Goal: Task Accomplishment & Management: Manage account settings

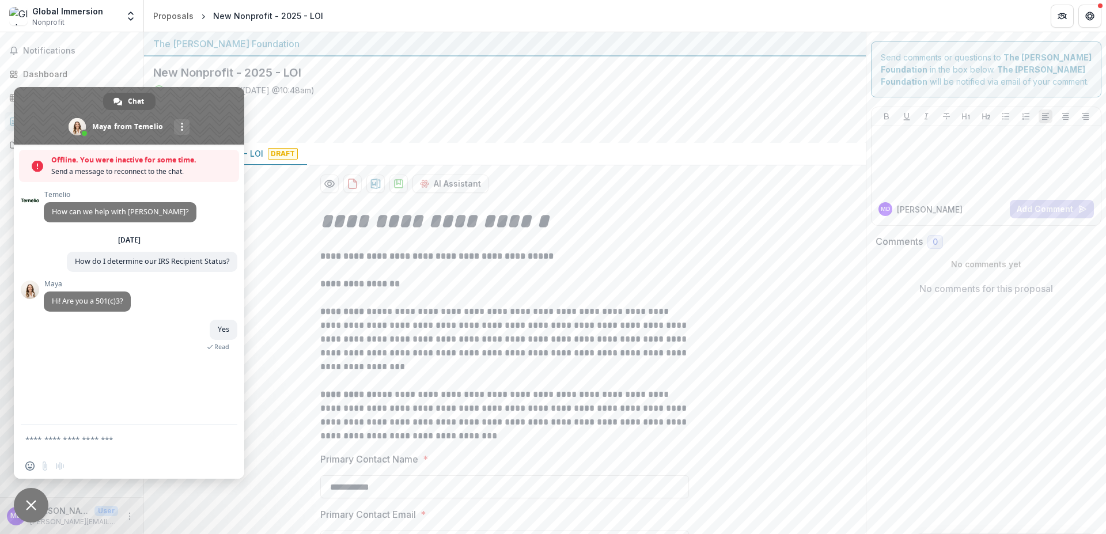
click at [84, 439] on textarea "Compose your message..." at bounding box center [117, 439] width 184 height 29
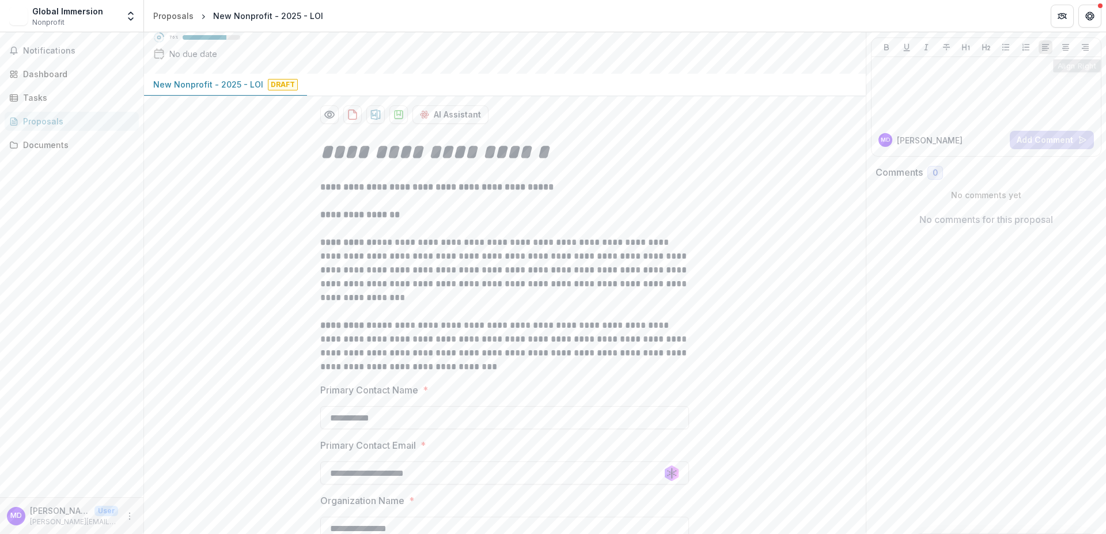
scroll to position [69, 0]
click at [1089, 12] on icon "Get Help" at bounding box center [1090, 16] width 9 height 9
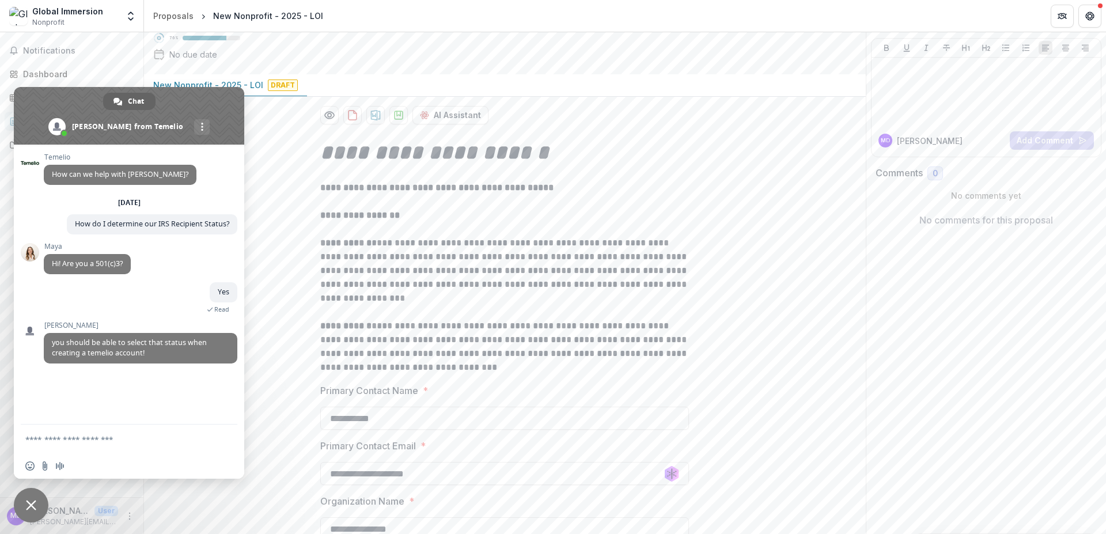
click at [74, 444] on textarea "Compose your message..." at bounding box center [117, 439] width 184 height 29
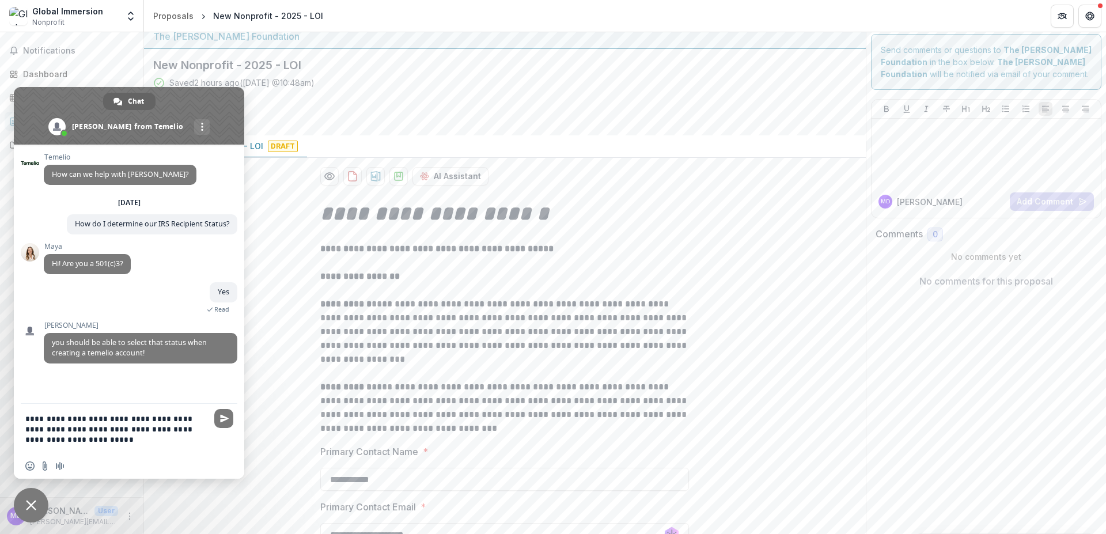
scroll to position [0, 0]
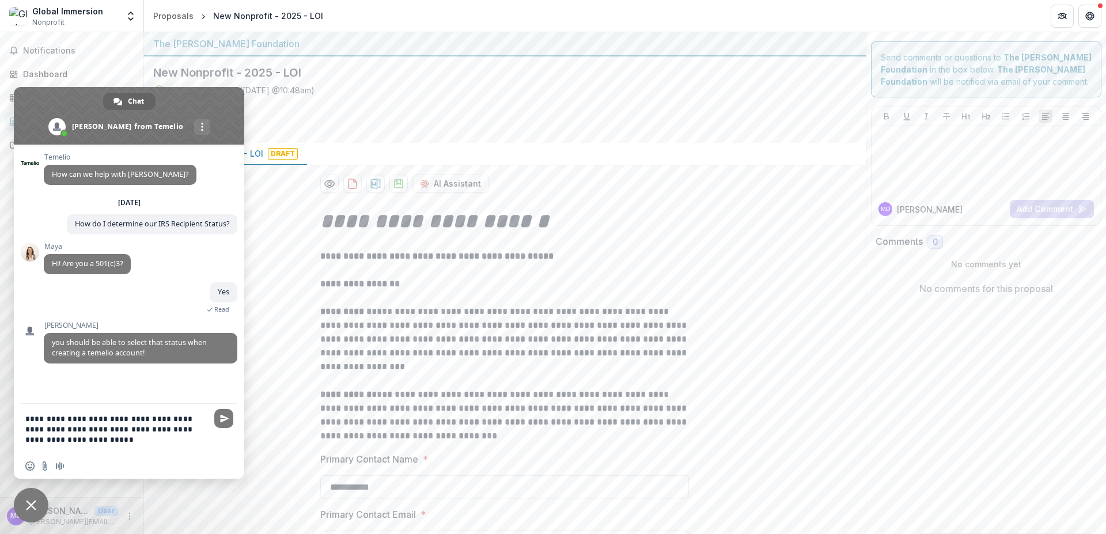
type textarea "**********"
click at [31, 495] on span "Close chat" at bounding box center [31, 505] width 35 height 35
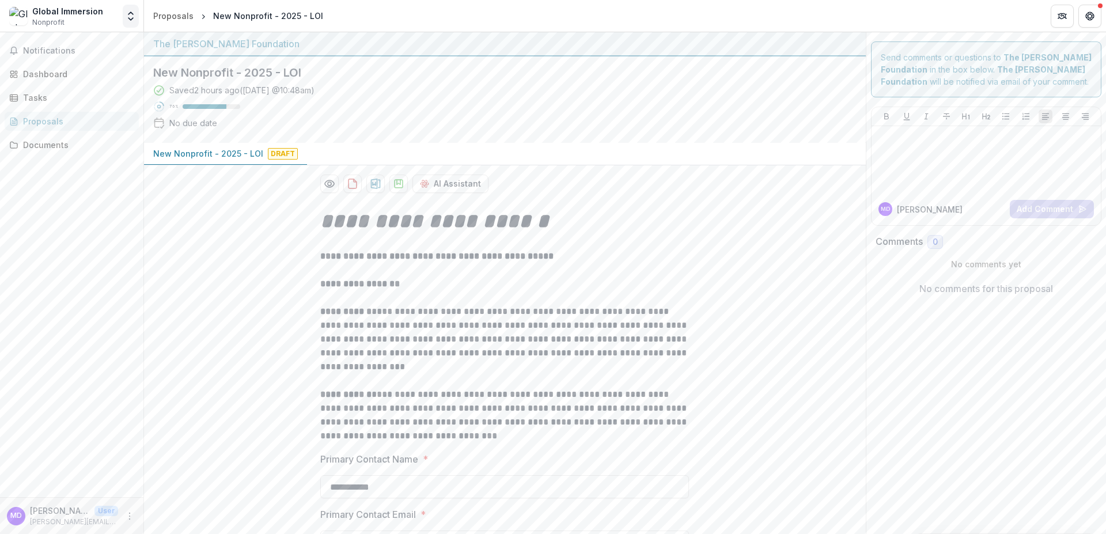
click at [138, 18] on button "Open entity switcher" at bounding box center [131, 16] width 16 height 23
click at [127, 20] on icon "Open entity switcher" at bounding box center [131, 16] width 12 height 12
click at [129, 19] on icon "Open entity switcher" at bounding box center [131, 16] width 12 height 12
click at [71, 65] on link "Settings" at bounding box center [72, 63] width 138 height 19
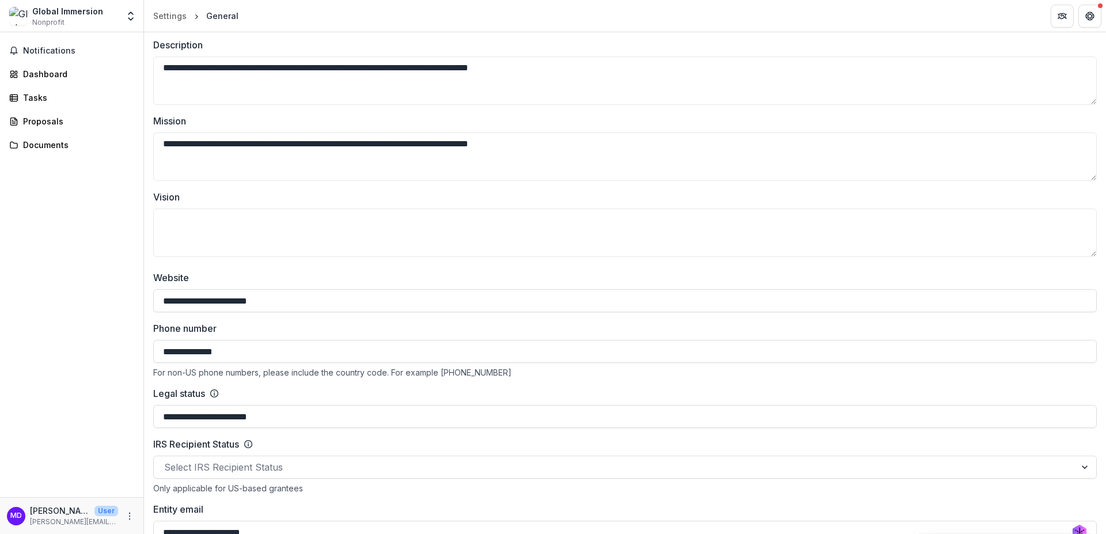
scroll to position [207, 0]
click at [176, 225] on textarea "Vision" at bounding box center [625, 232] width 944 height 48
paste textarea "**********"
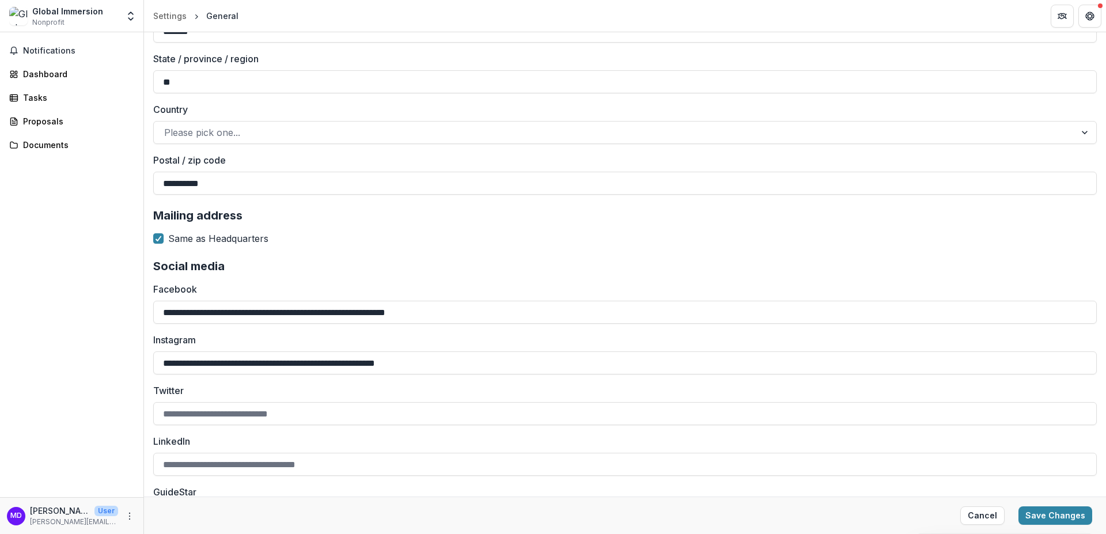
scroll to position [1134, 0]
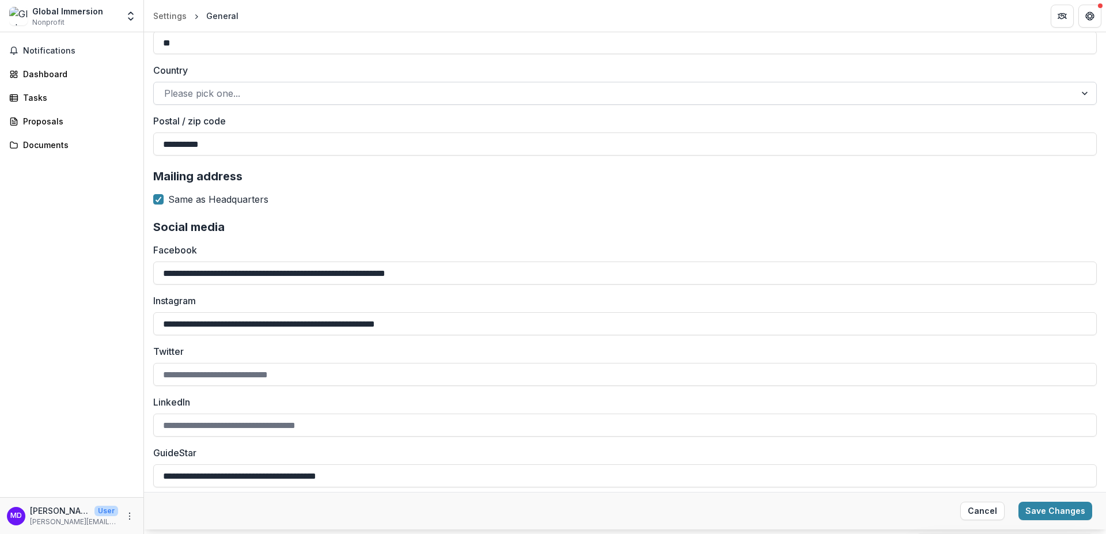
type textarea "**********"
click at [246, 92] on div at bounding box center [614, 93] width 901 height 16
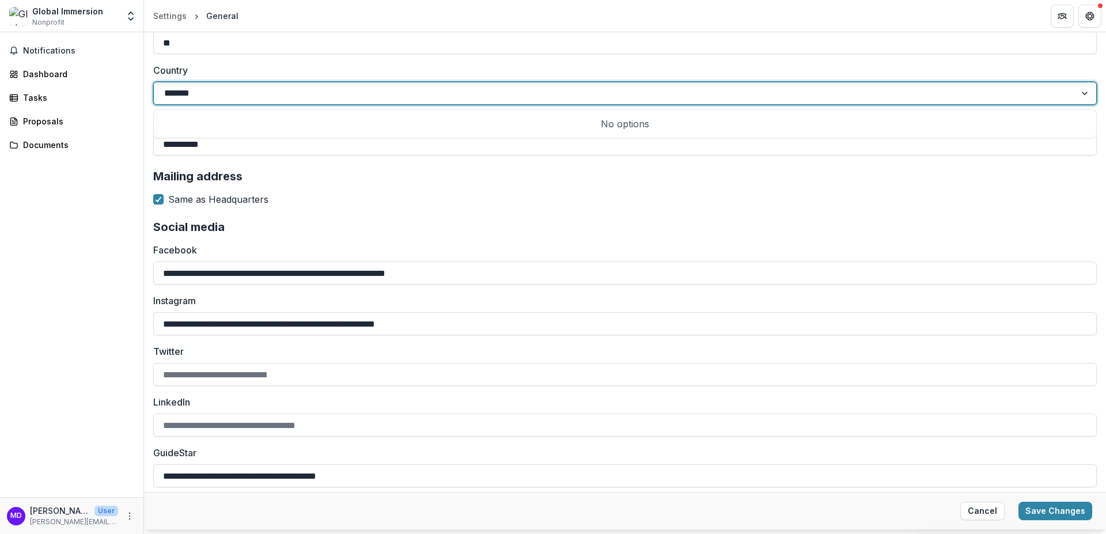
type input "******"
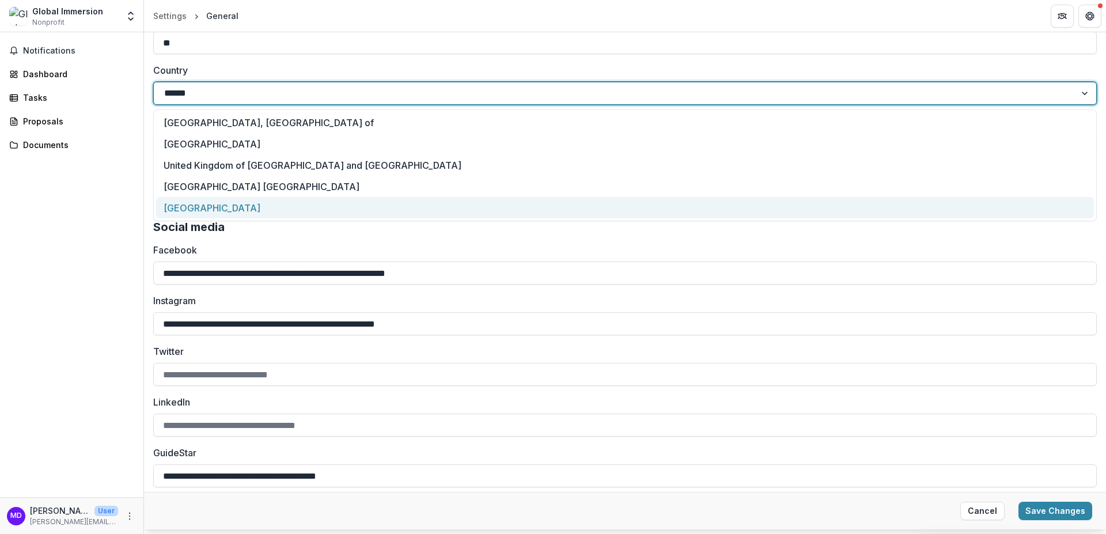
click at [229, 202] on div "United States of America" at bounding box center [625, 207] width 938 height 21
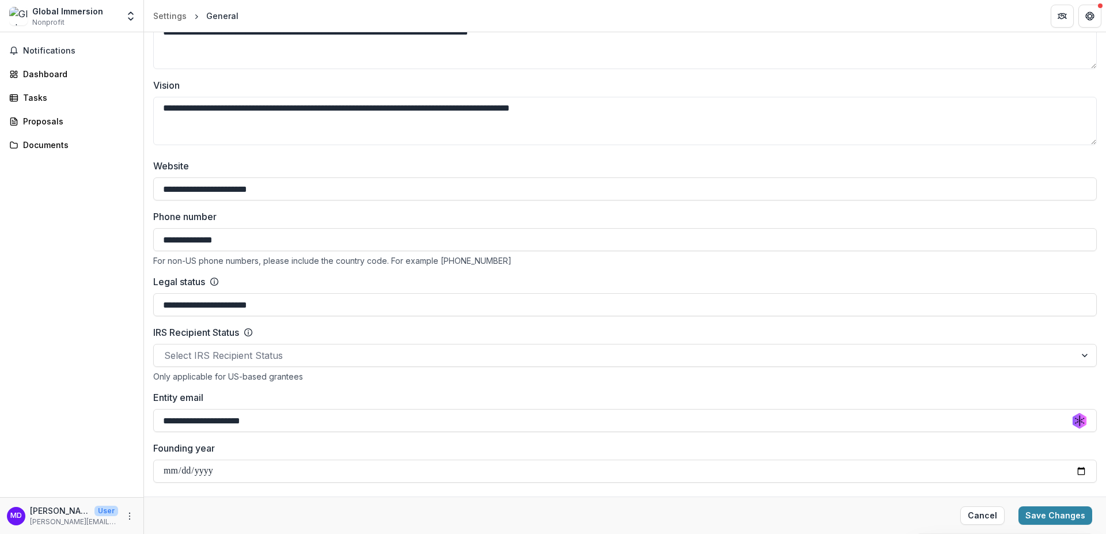
scroll to position [318, 0]
click at [264, 358] on div at bounding box center [614, 356] width 901 height 16
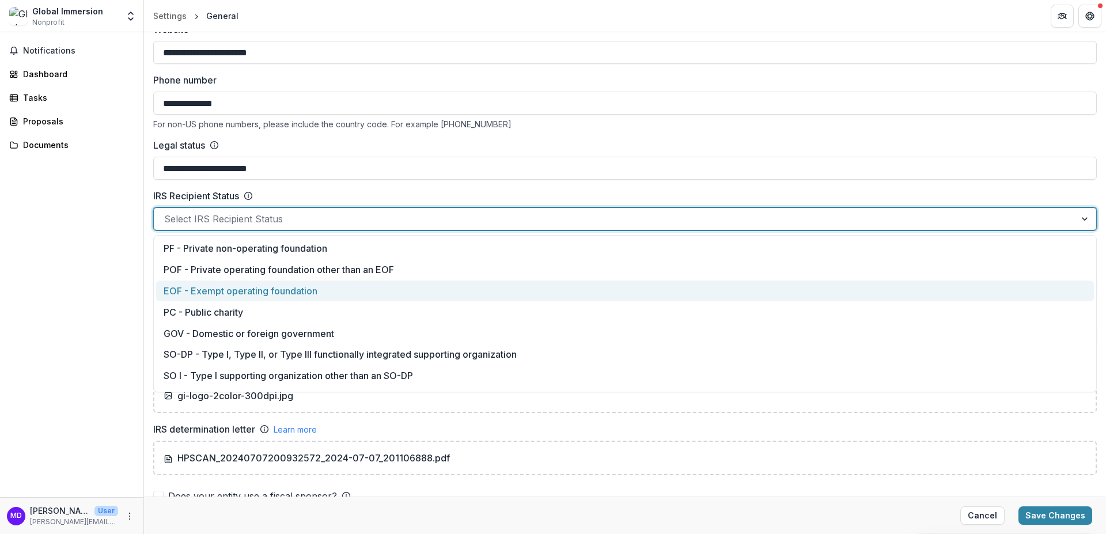
scroll to position [455, 0]
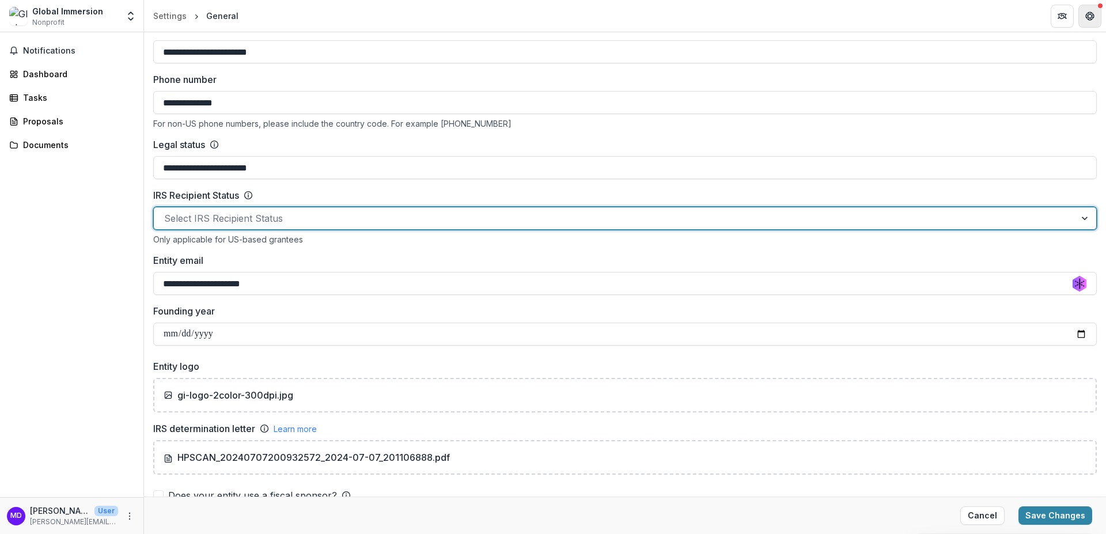
click at [1086, 16] on icon "Get Help" at bounding box center [1090, 16] width 9 height 9
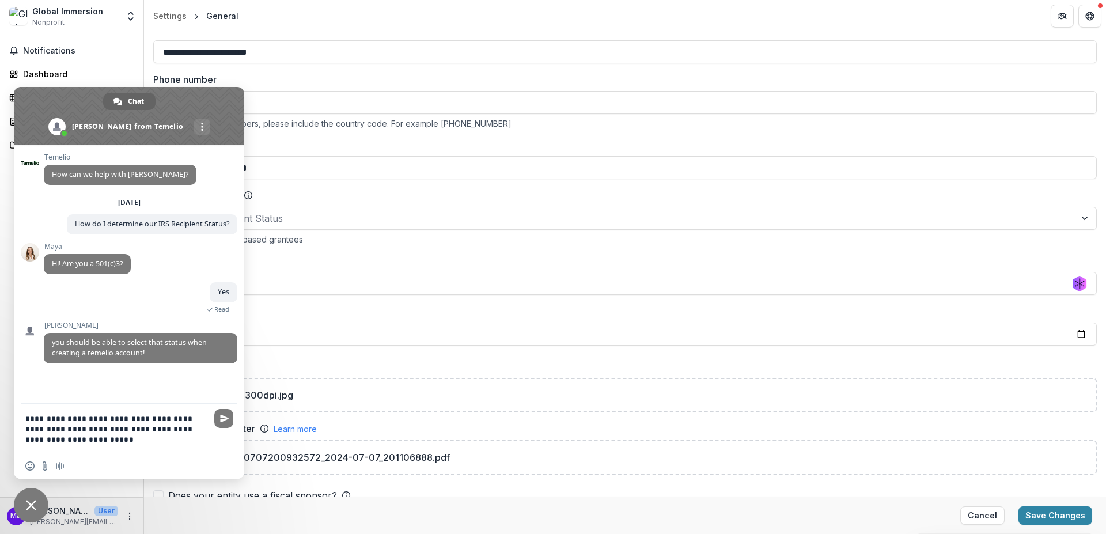
drag, startPoint x: 104, startPoint y: 441, endPoint x: 0, endPoint y: 399, distance: 111.7
click at [25, 404] on textarea "**********" at bounding box center [117, 429] width 184 height 50
type textarea "**********"
click at [47, 460] on div "Insert an emoji Send a file Audio message" at bounding box center [129, 466] width 231 height 25
click at [44, 466] on input "Send a file" at bounding box center [44, 466] width 9 height 9
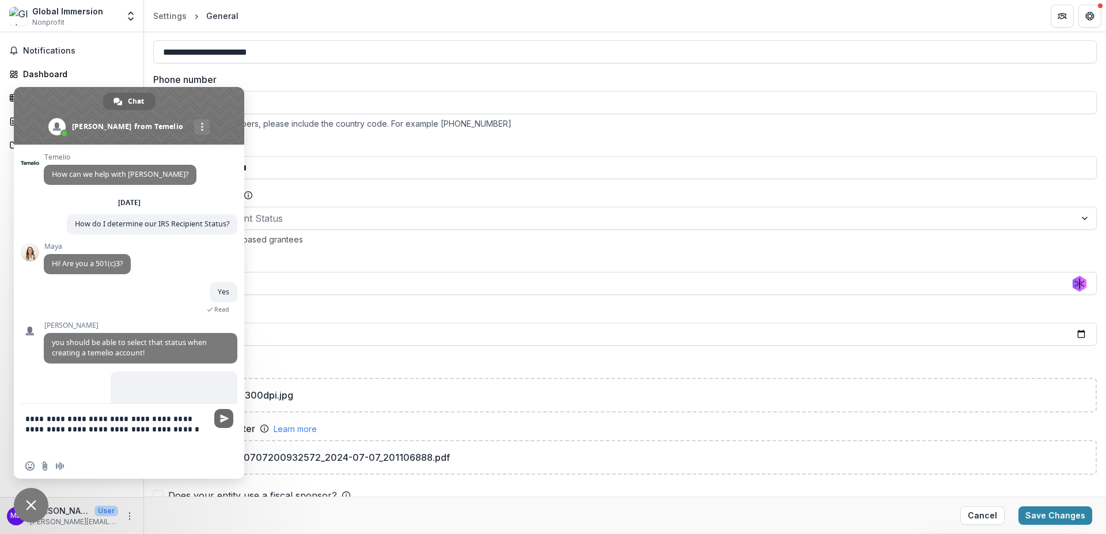
scroll to position [63, 0]
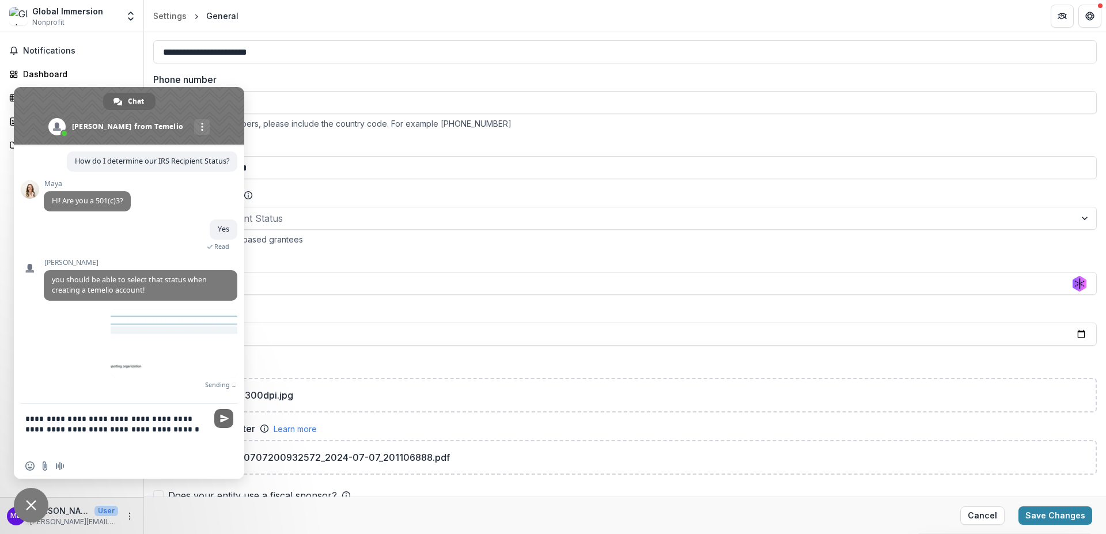
click at [228, 418] on span "Send" at bounding box center [224, 418] width 9 height 9
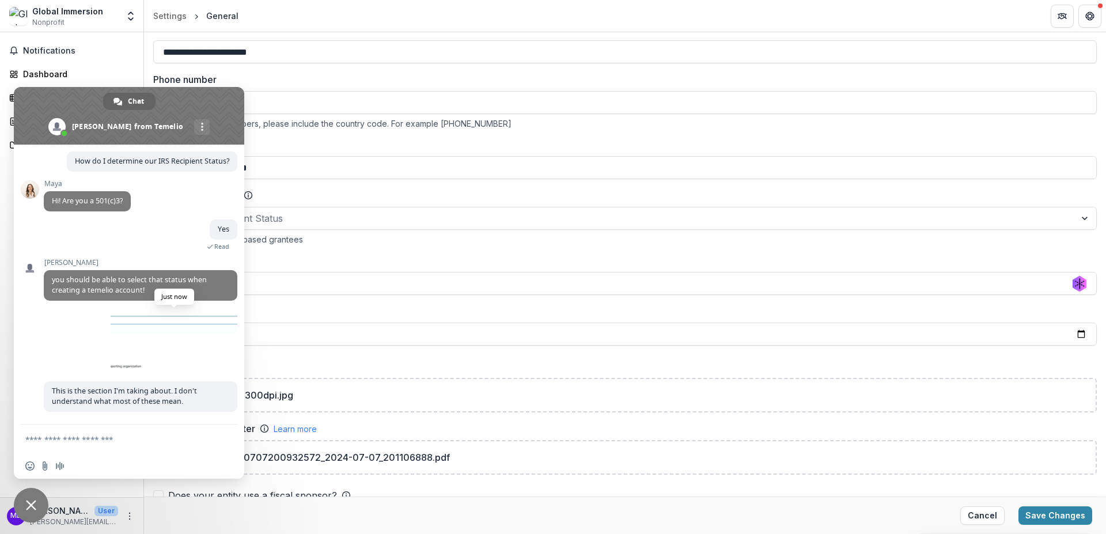
click at [177, 323] on span at bounding box center [174, 343] width 127 height 69
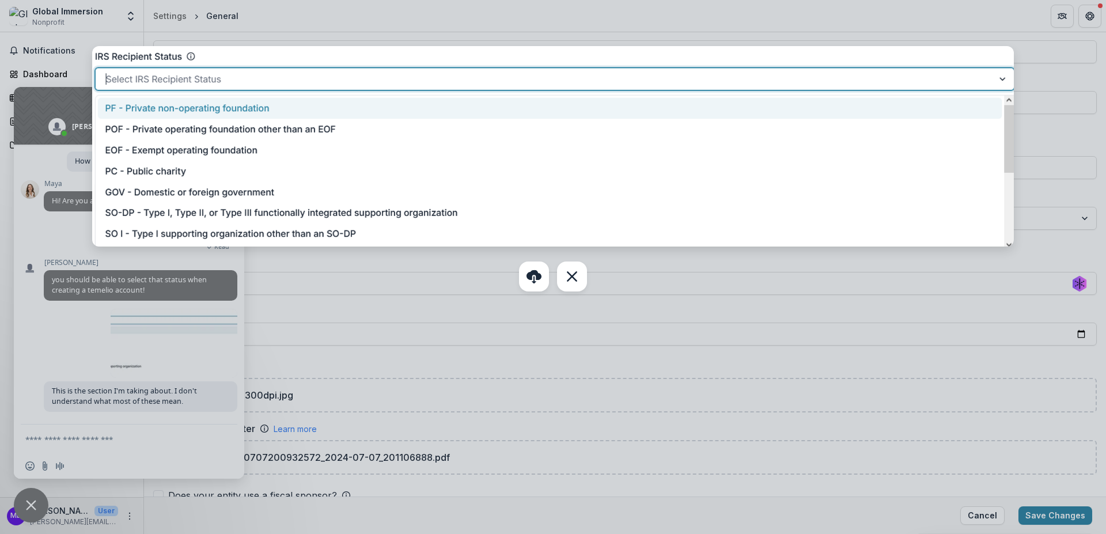
click at [144, 364] on div at bounding box center [553, 267] width 1106 height 534
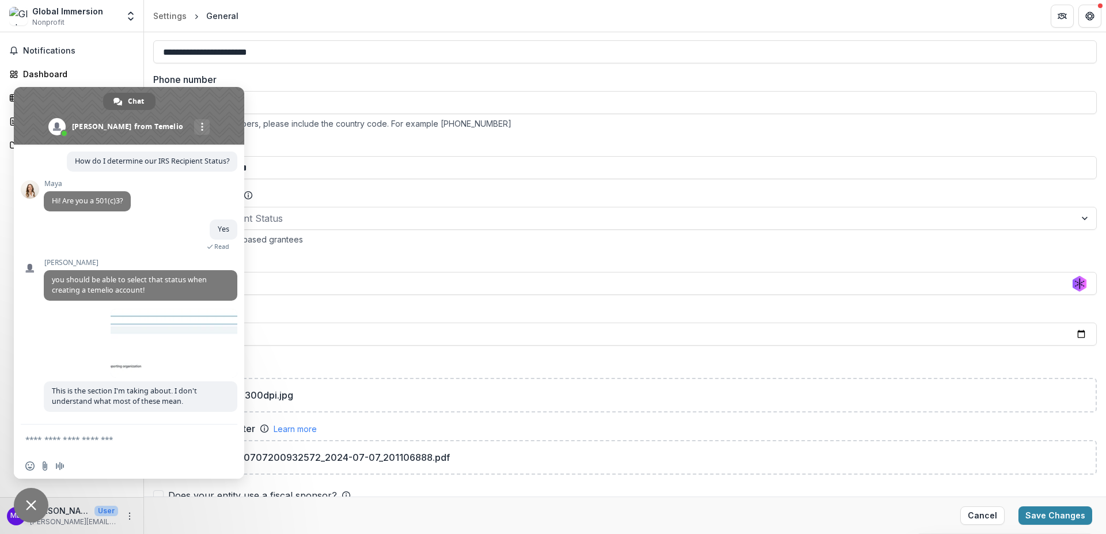
click at [24, 483] on body "**********" at bounding box center [553, 267] width 1106 height 534
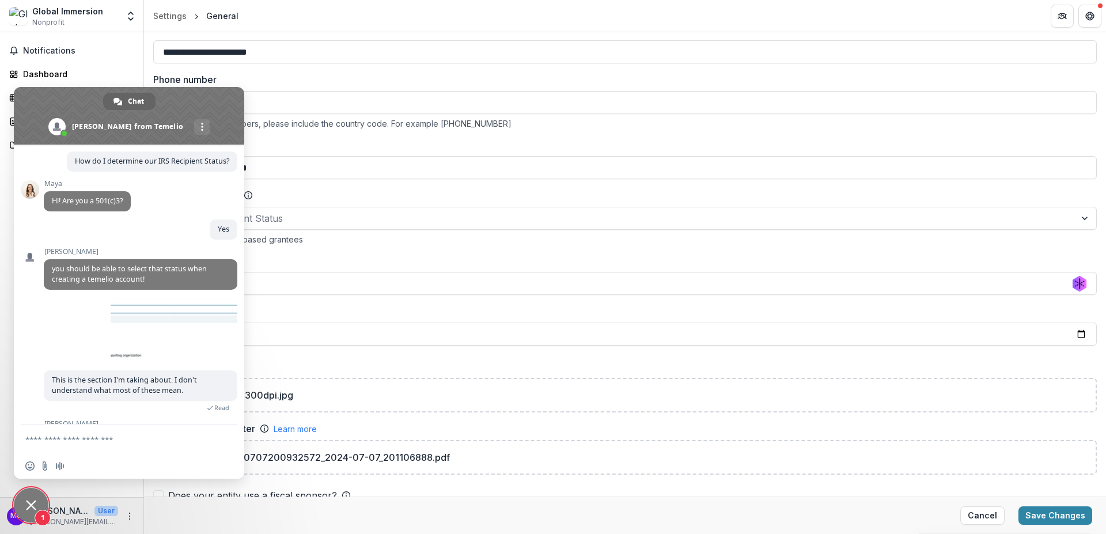
scroll to position [103, 0]
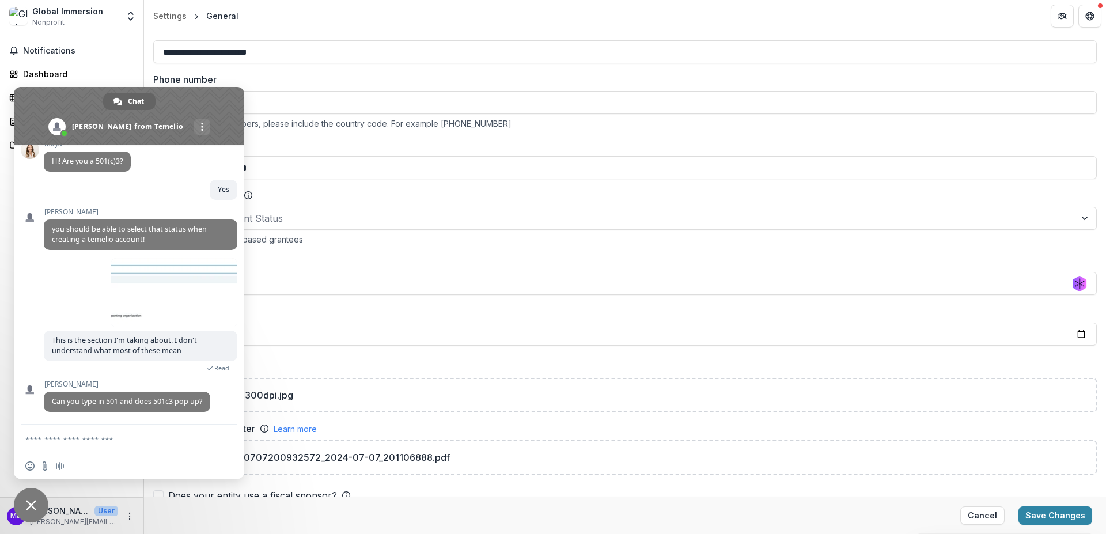
click at [94, 439] on textarea "Compose your message..." at bounding box center [117, 439] width 184 height 29
click at [327, 304] on label "Founding year" at bounding box center [621, 311] width 937 height 14
click at [327, 323] on input "**********" at bounding box center [625, 334] width 944 height 23
click at [32, 499] on span "Close chat" at bounding box center [31, 505] width 35 height 35
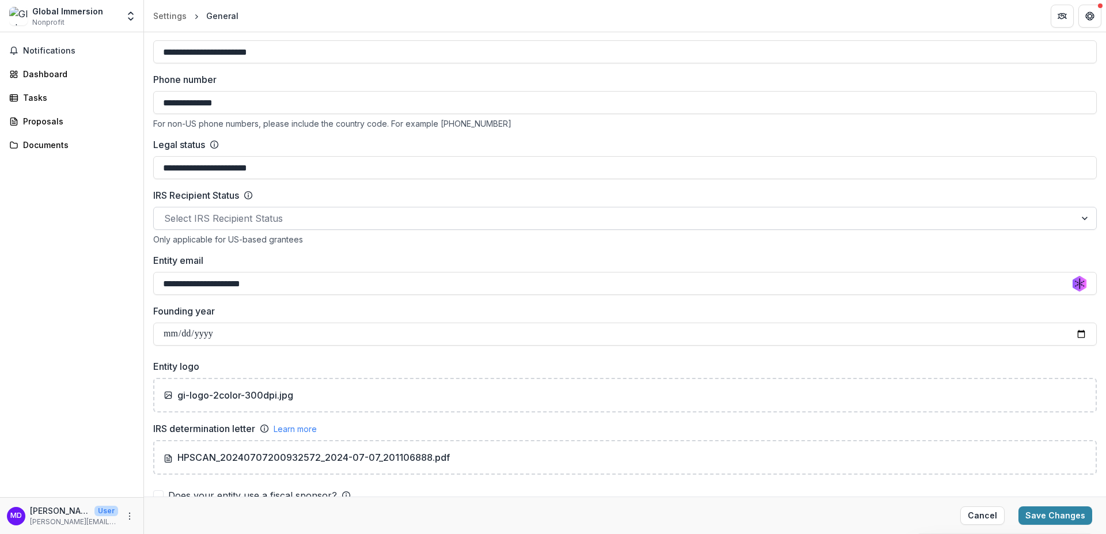
click at [216, 218] on div at bounding box center [614, 218] width 901 height 16
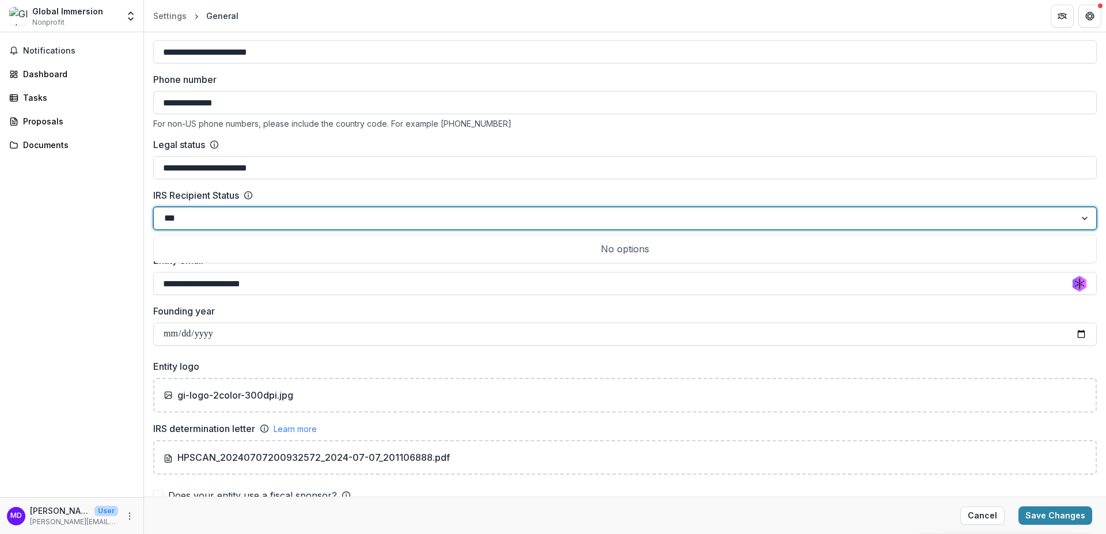
type input "***"
click at [71, 411] on div "Notifications Dashboard Tasks Proposals Documents" at bounding box center [71, 264] width 143 height 465
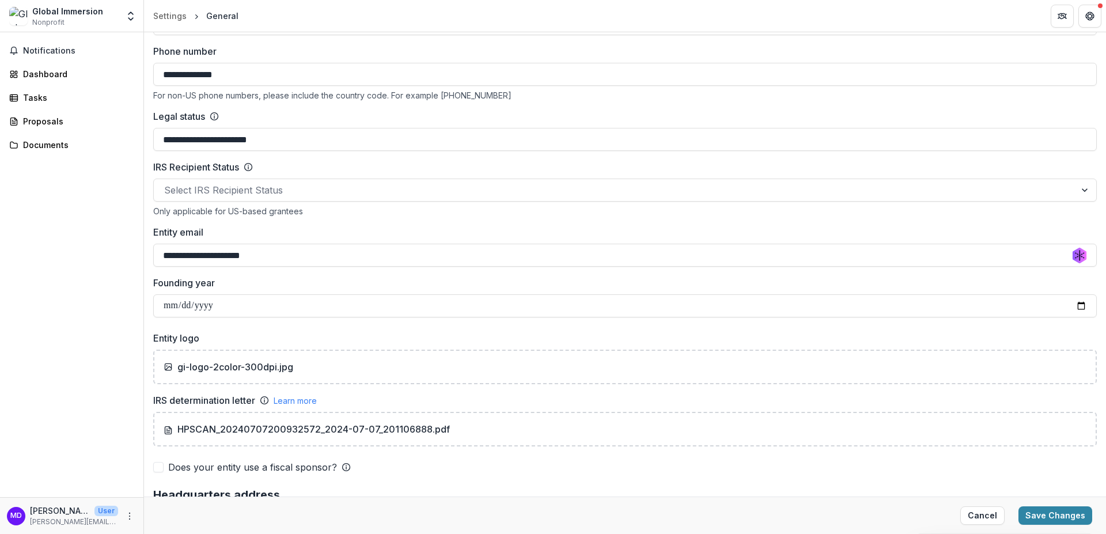
scroll to position [487, 0]
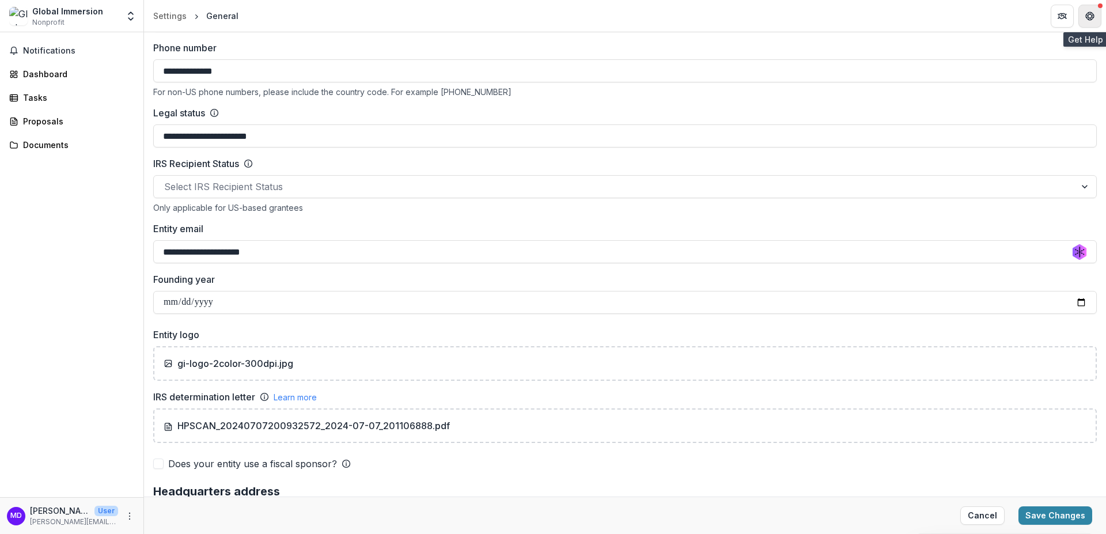
click at [1091, 15] on icon "Get Help" at bounding box center [1090, 16] width 9 height 9
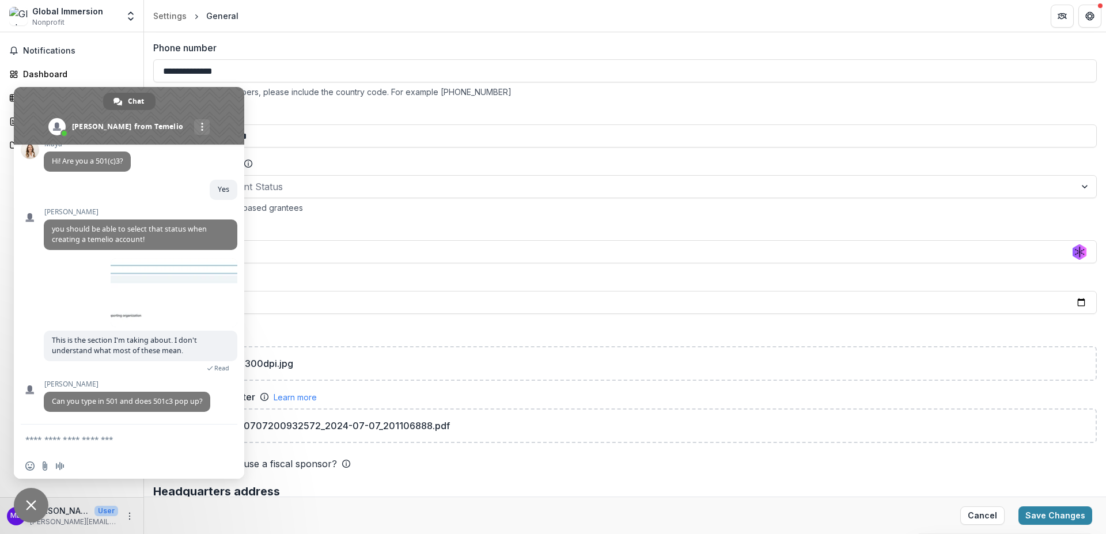
scroll to position [103, 0]
click at [66, 437] on textarea "Compose your message..." at bounding box center [117, 439] width 184 height 29
type textarea "**********"
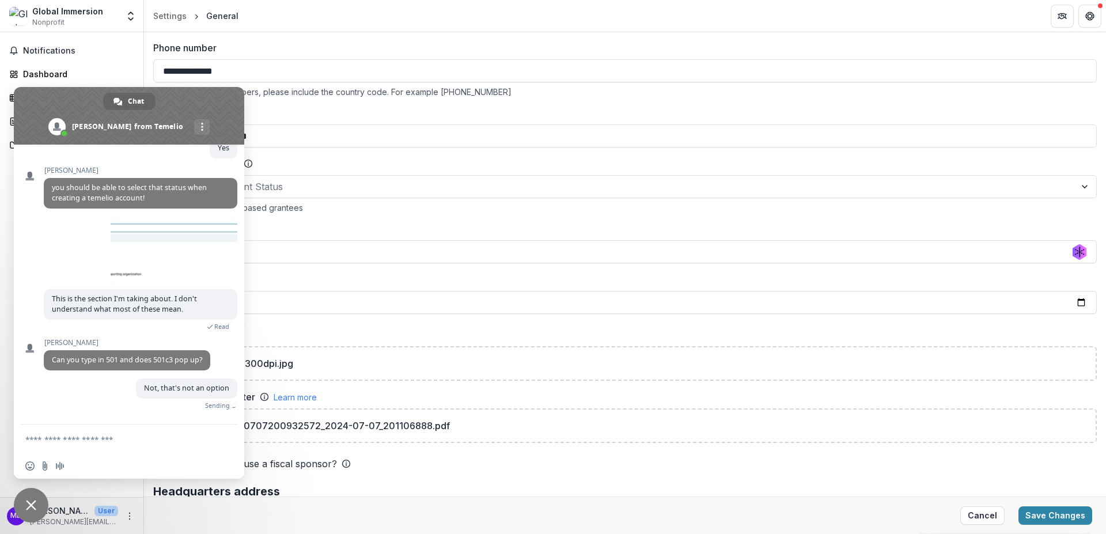
click at [39, 501] on span "Close chat" at bounding box center [31, 505] width 35 height 35
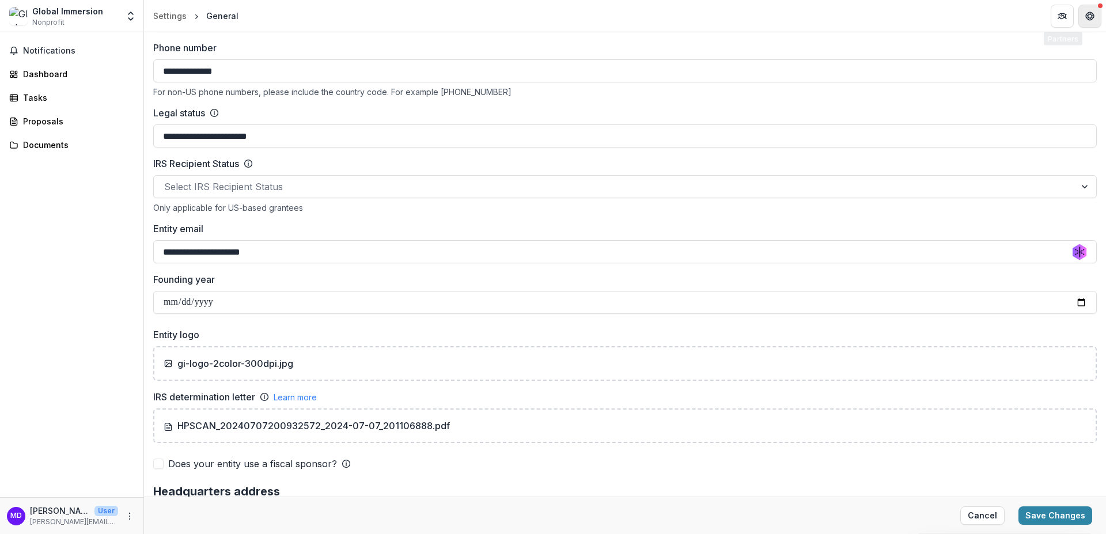
click at [1088, 18] on icon "Get Help" at bounding box center [1090, 16] width 9 height 9
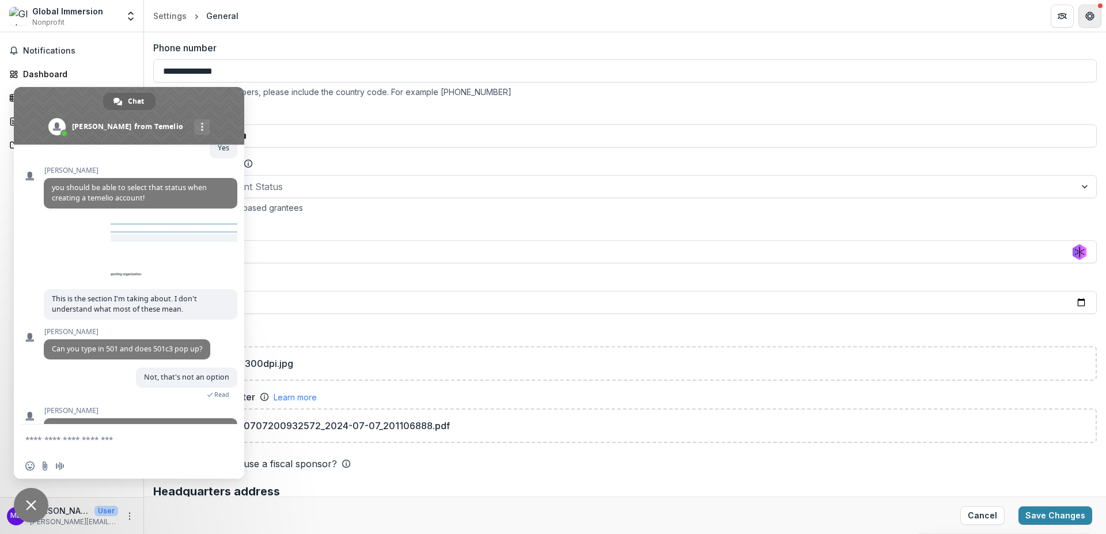
scroll to position [225, 0]
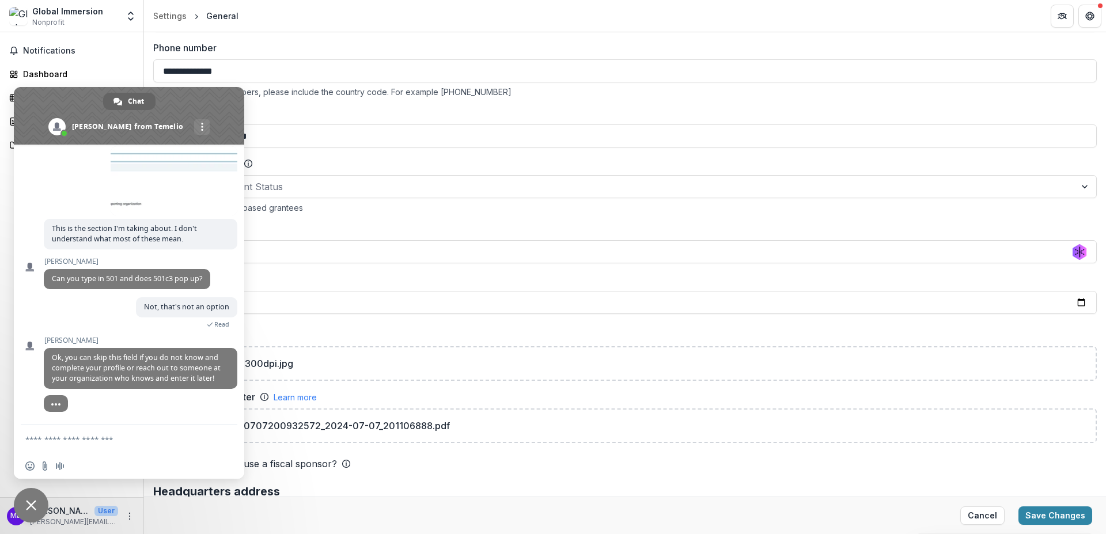
click at [121, 442] on textarea "Compose your message..." at bounding box center [117, 439] width 184 height 29
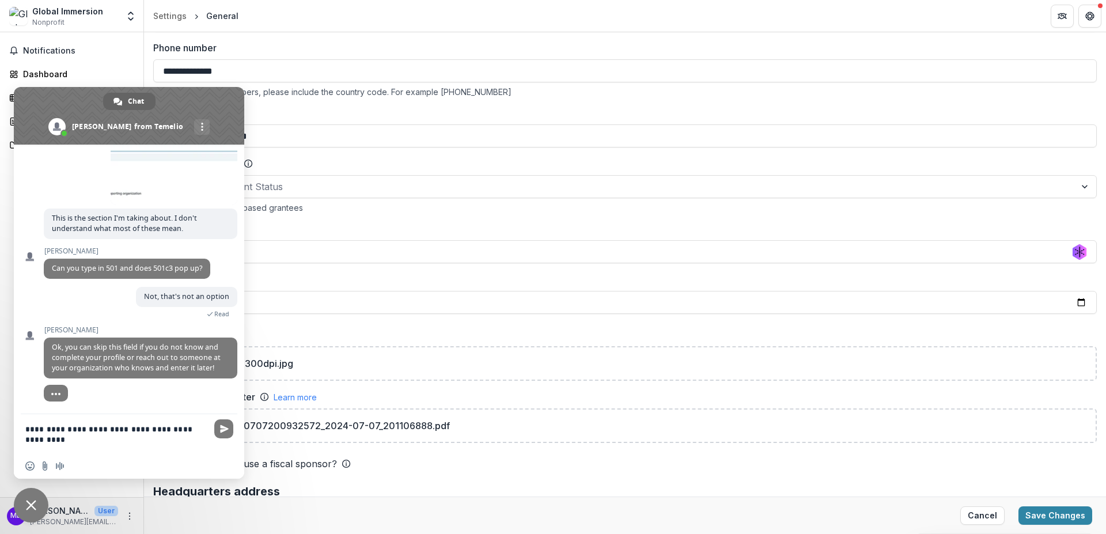
type textarea "**********"
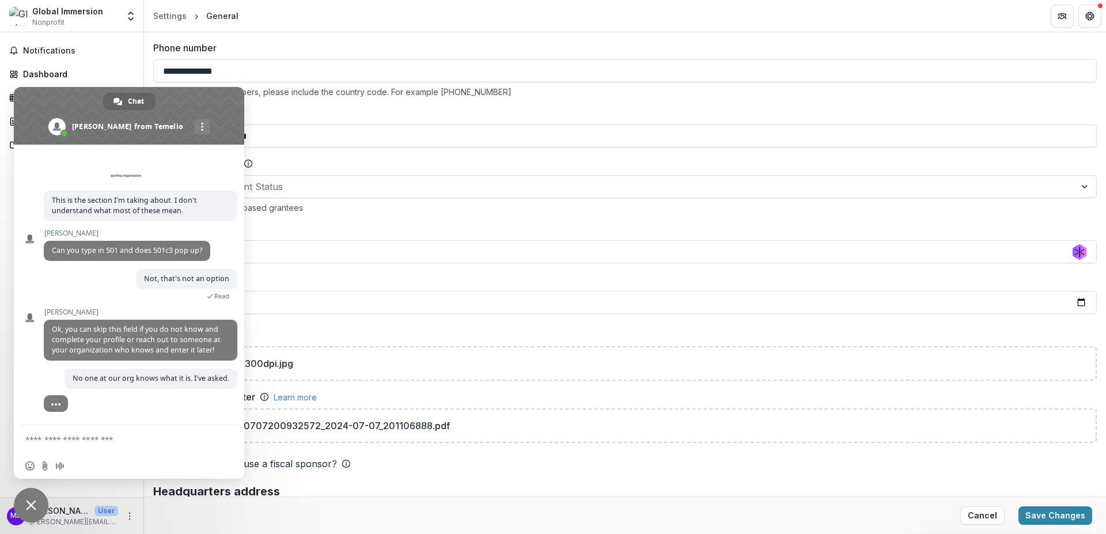
scroll to position [253, 0]
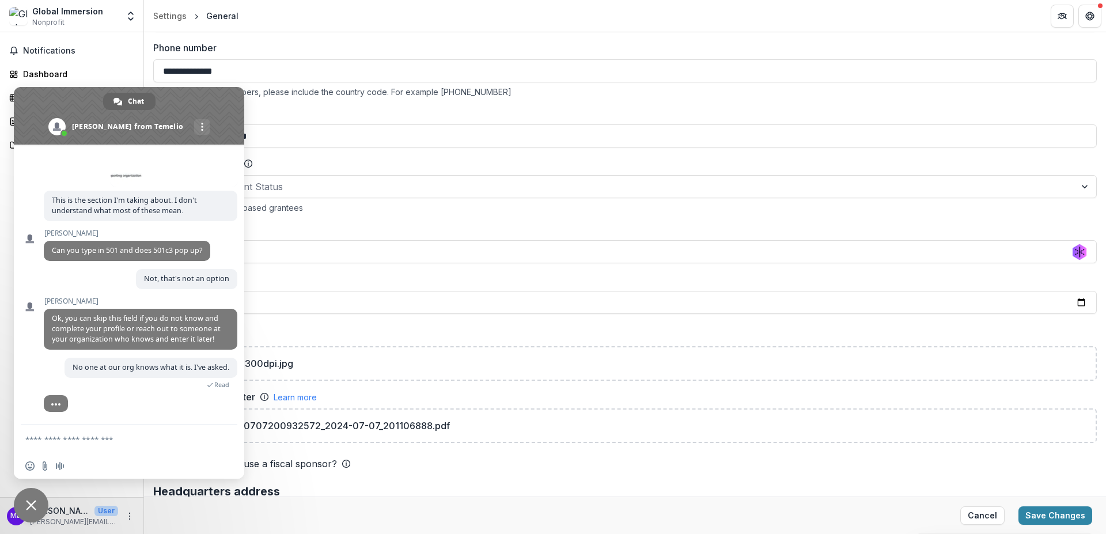
click at [37, 512] on span "Close chat" at bounding box center [31, 505] width 35 height 35
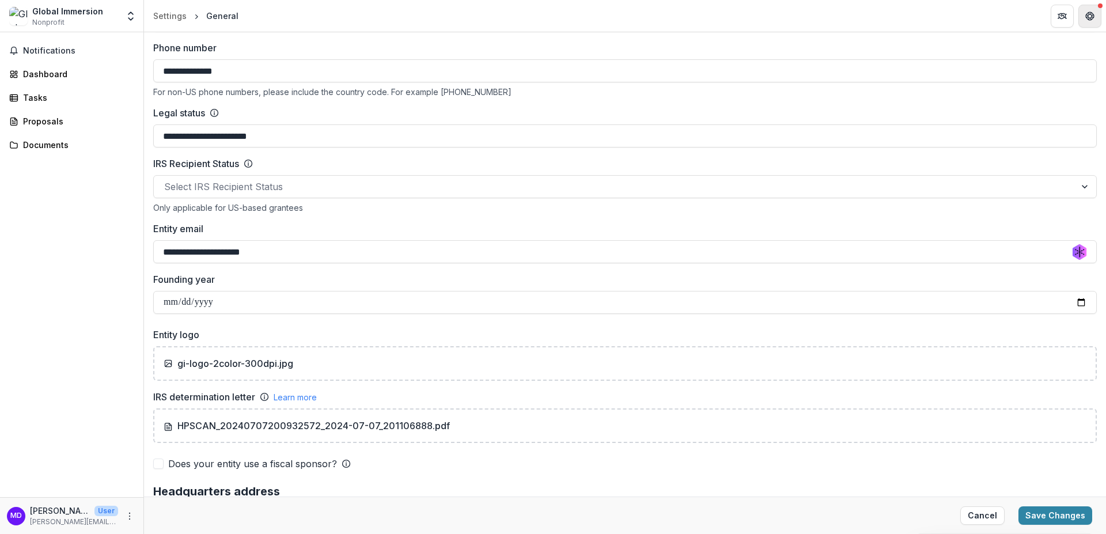
click at [1094, 11] on button "Get Help" at bounding box center [1090, 16] width 23 height 23
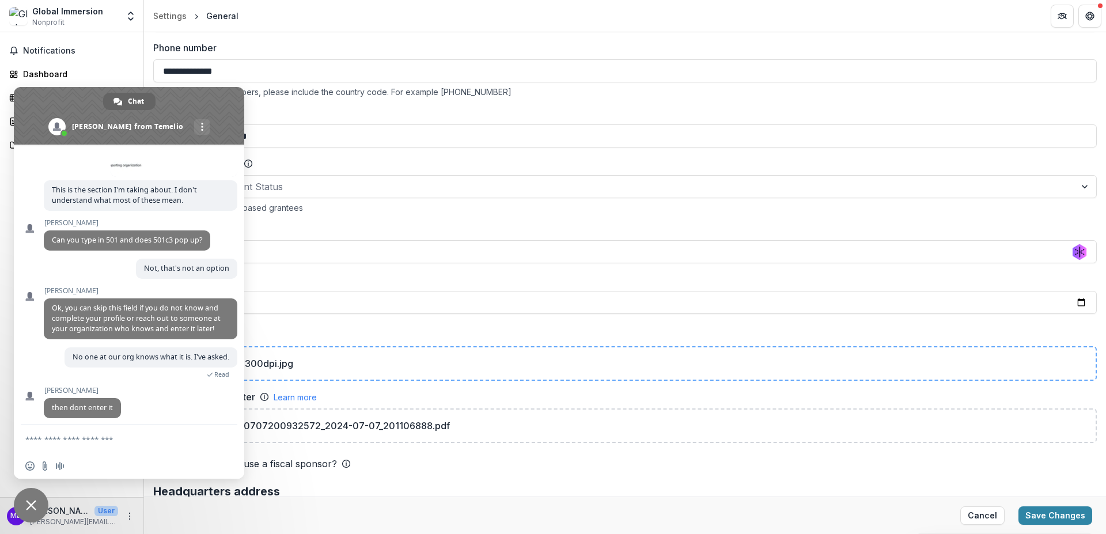
scroll to position [293, 0]
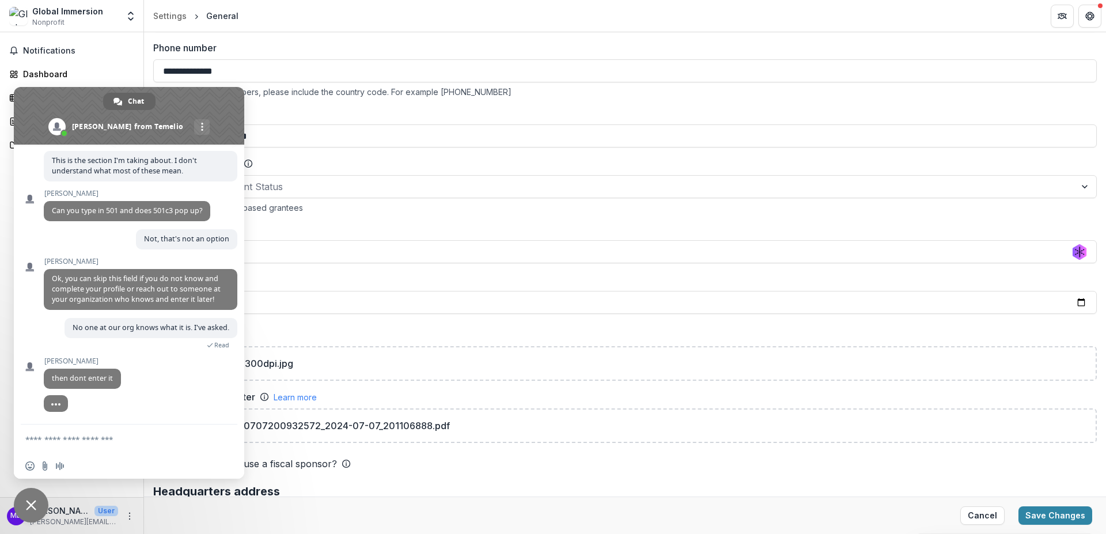
click at [22, 505] on span "Close chat" at bounding box center [31, 505] width 35 height 35
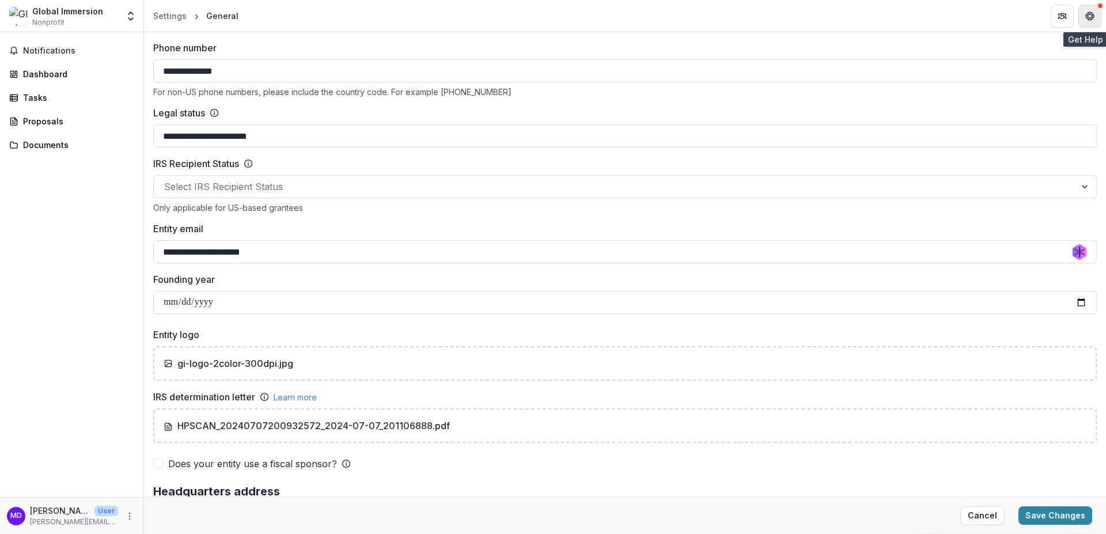
click at [1087, 21] on button "Get Help" at bounding box center [1090, 16] width 23 height 23
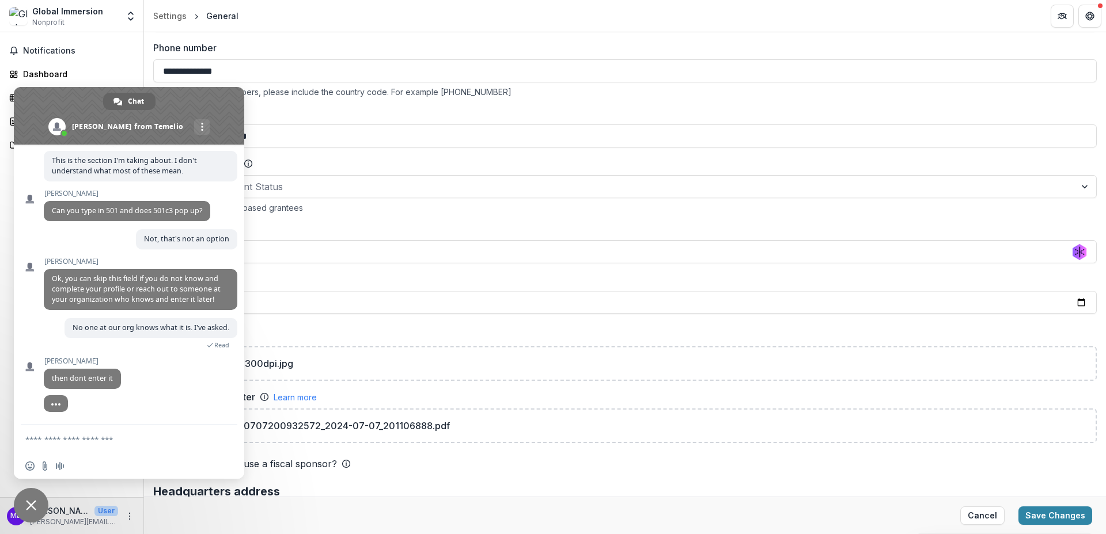
click at [22, 504] on span "Close chat" at bounding box center [31, 505] width 35 height 35
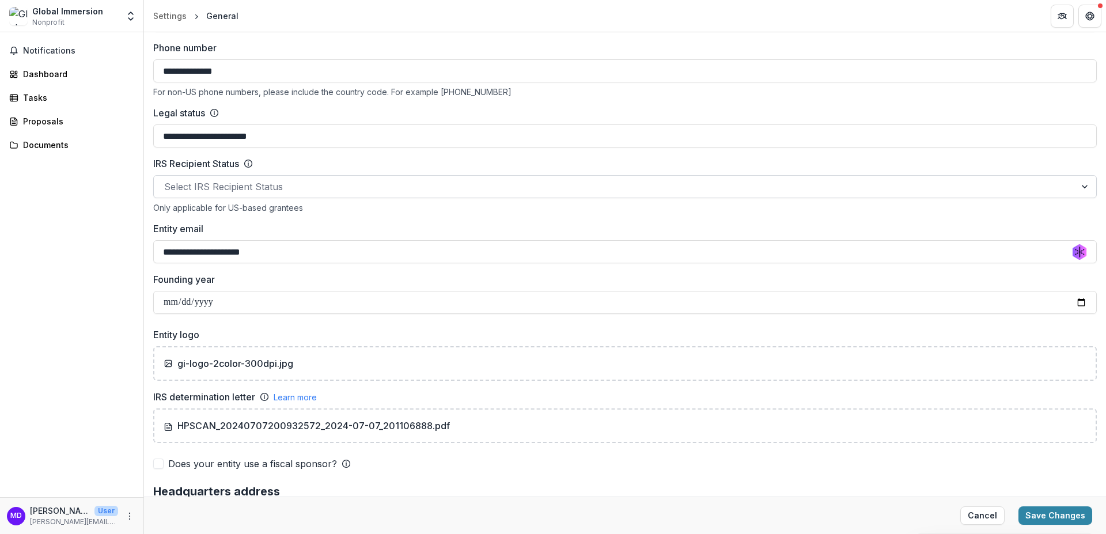
click at [235, 188] on div at bounding box center [614, 187] width 901 height 16
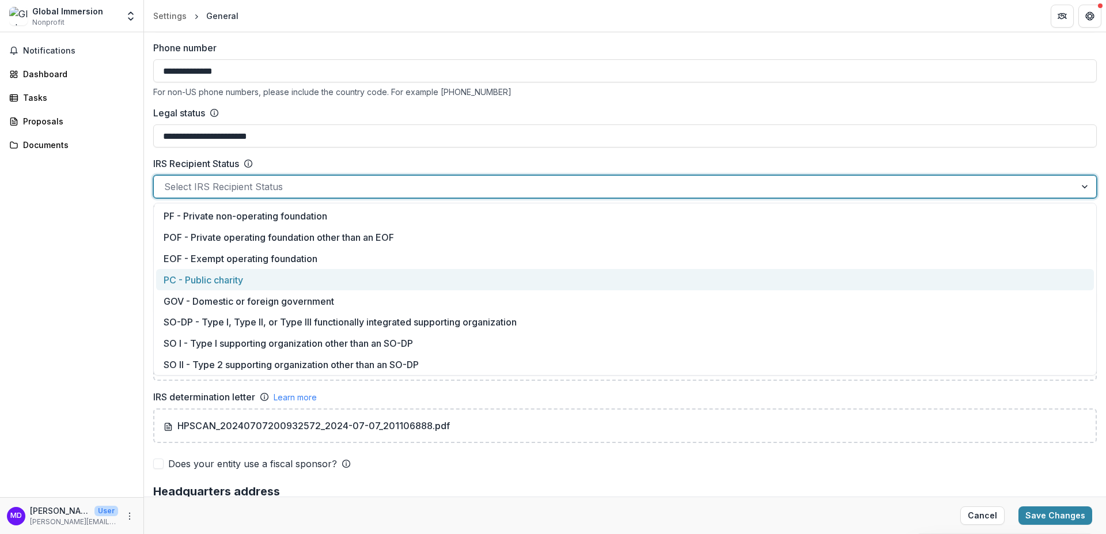
click at [252, 281] on div "PC - Public charity" at bounding box center [625, 279] width 938 height 21
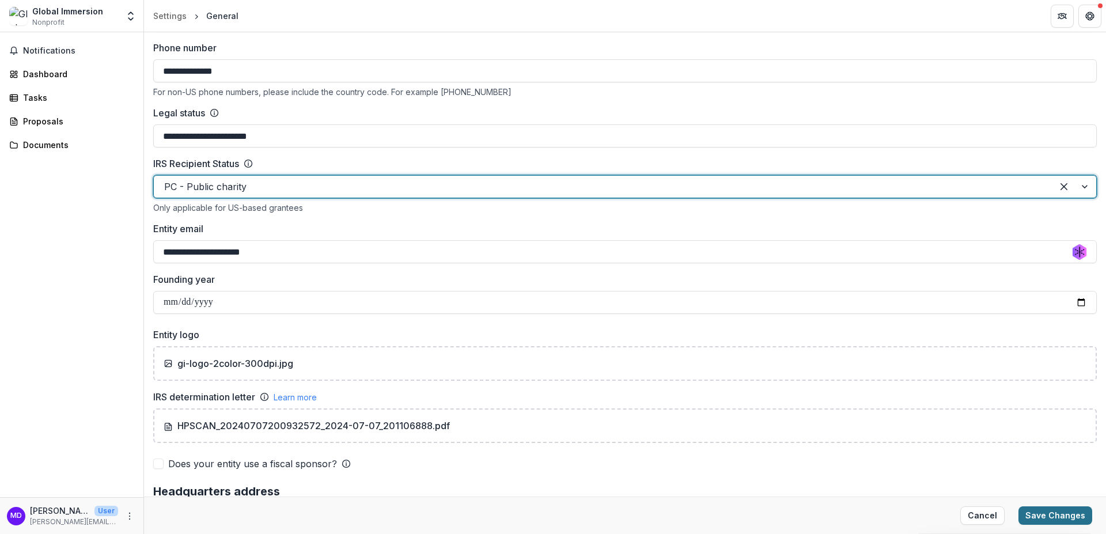
click at [1037, 515] on button "Save Changes" at bounding box center [1056, 516] width 74 height 18
